Goal: Information Seeking & Learning: Learn about a topic

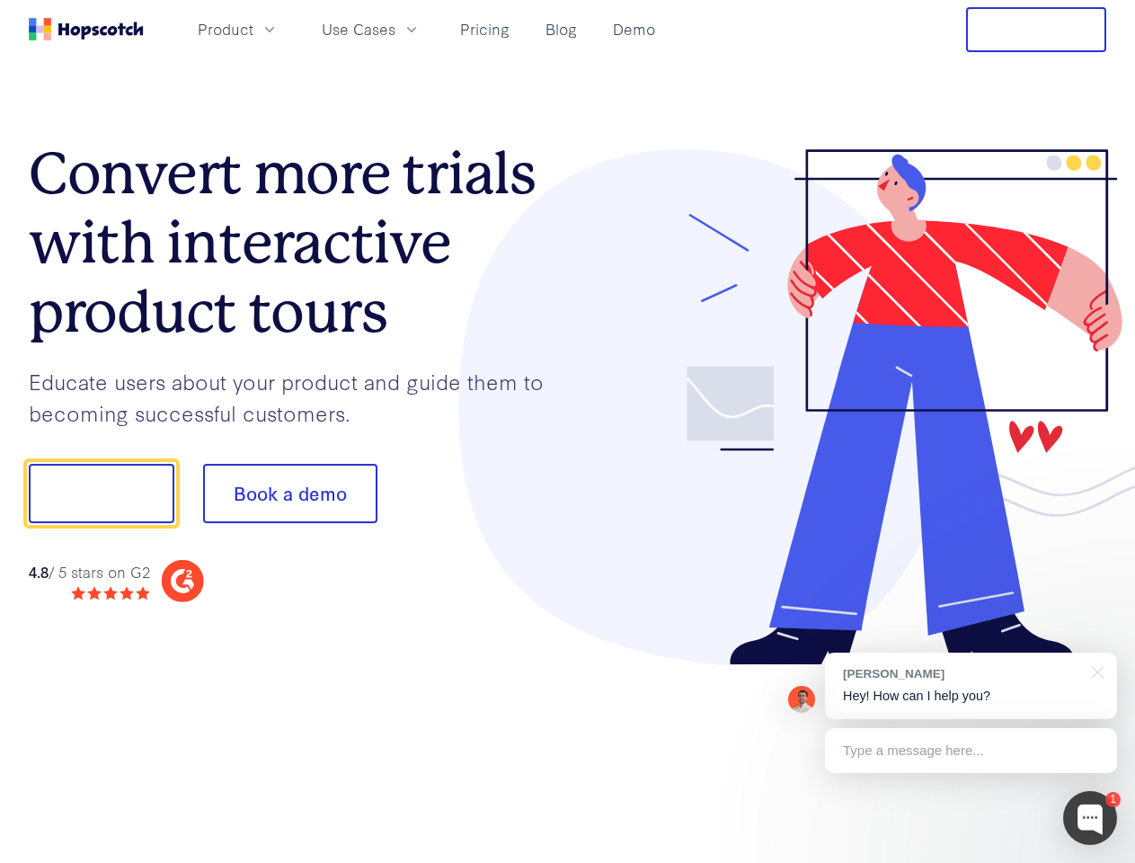
click at [568, 431] on div at bounding box center [837, 407] width 539 height 517
click at [253, 29] on span "Product" at bounding box center [226, 29] width 56 height 22
click at [395, 29] on span "Use Cases" at bounding box center [359, 29] width 74 height 22
click at [1036, 30] on button "Free Trial" at bounding box center [1036, 29] width 140 height 45
click at [101, 493] on button "Show me!" at bounding box center [102, 493] width 146 height 59
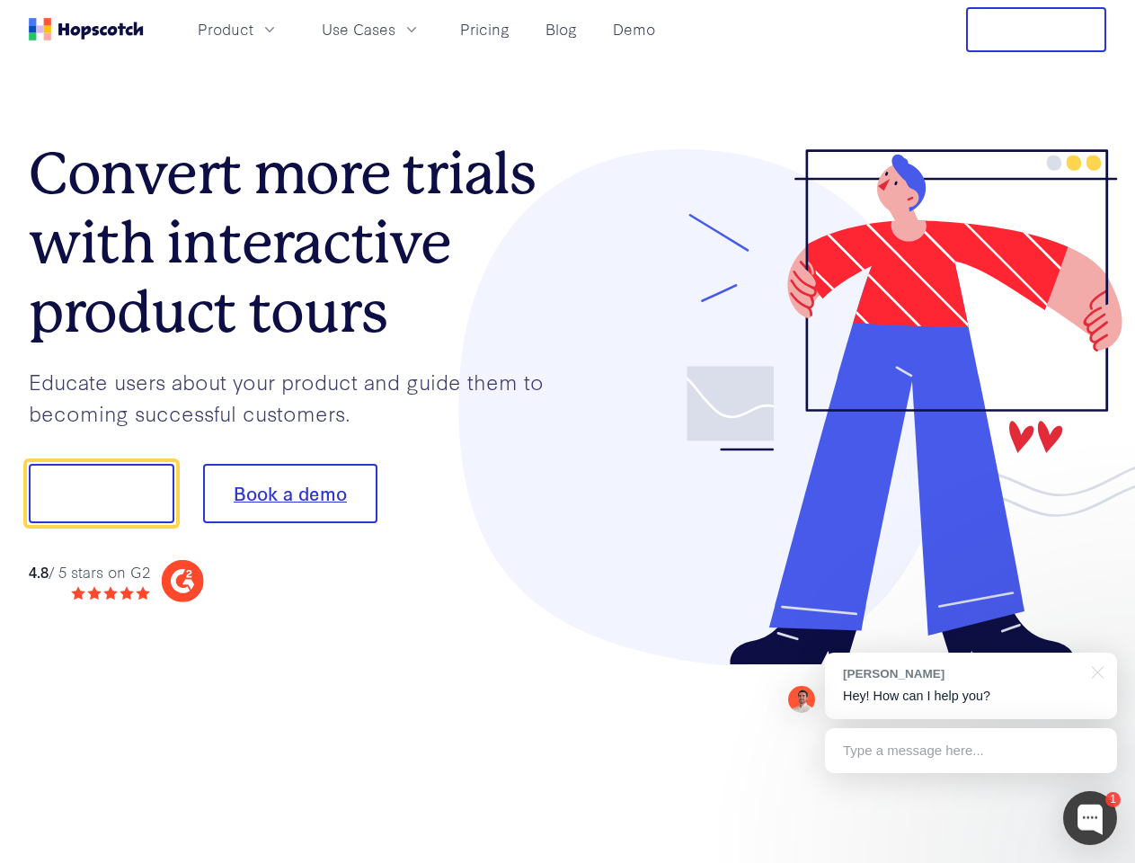
click at [289, 493] on button "Book a demo" at bounding box center [290, 493] width 174 height 59
click at [1090, 818] on div at bounding box center [1090, 818] width 54 height 54
click at [971, 686] on div "[PERSON_NAME] Hey! How can I help you?" at bounding box center [971, 685] width 292 height 66
click at [1095, 670] on div at bounding box center [948, 490] width 337 height 599
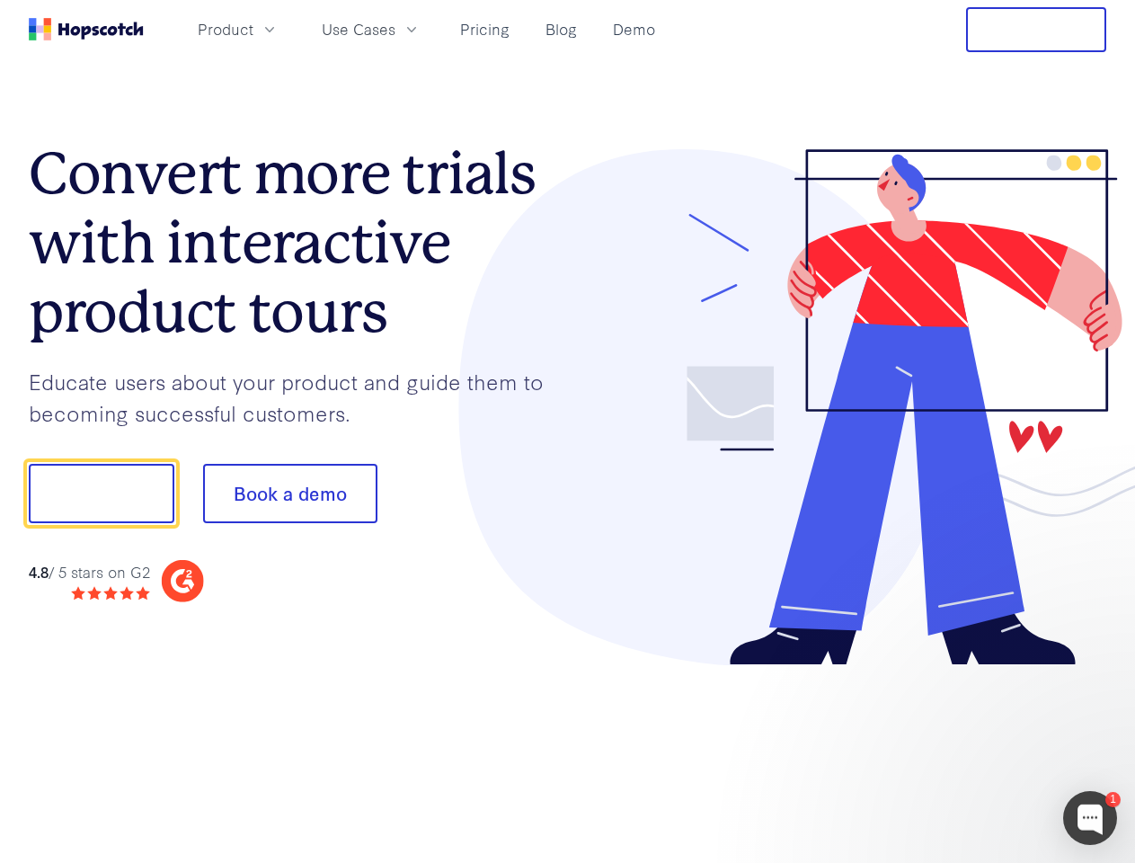
click at [971, 750] on div at bounding box center [948, 611] width 337 height 359
